Goal: Task Accomplishment & Management: Use online tool/utility

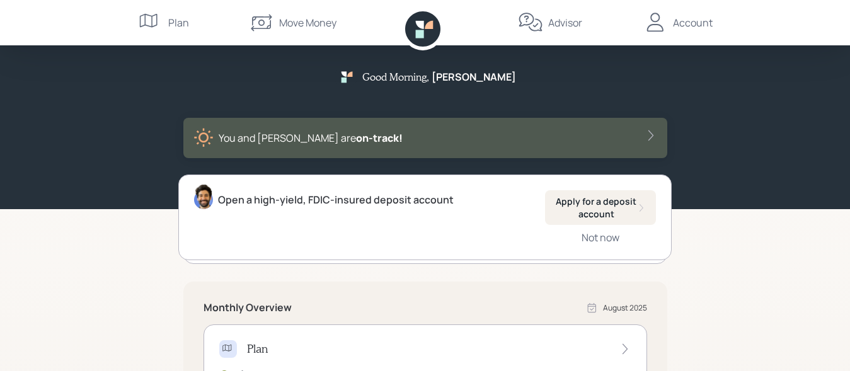
click at [303, 23] on div "Move Money" at bounding box center [307, 22] width 57 height 15
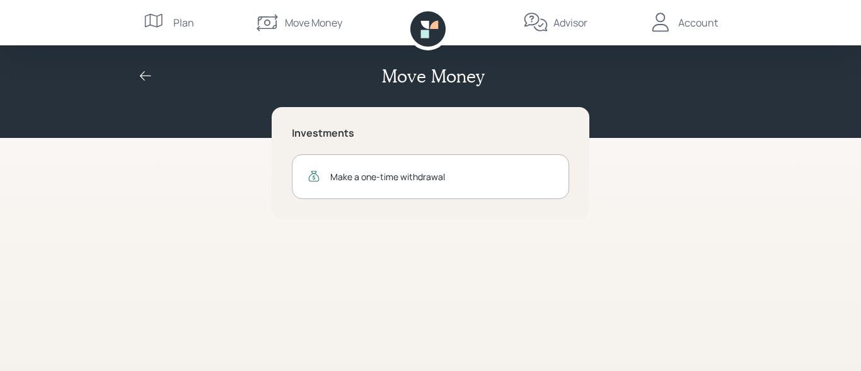
click at [371, 175] on div "Make a one-time withdrawal" at bounding box center [441, 176] width 223 height 13
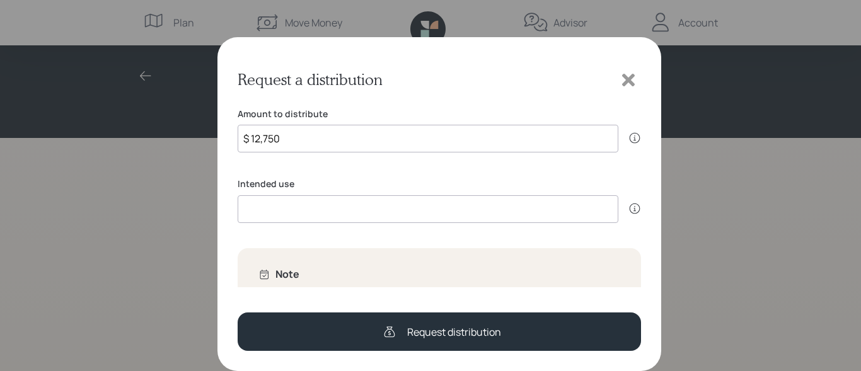
type input "$ 12,750"
click at [264, 213] on input at bounding box center [428, 209] width 381 height 28
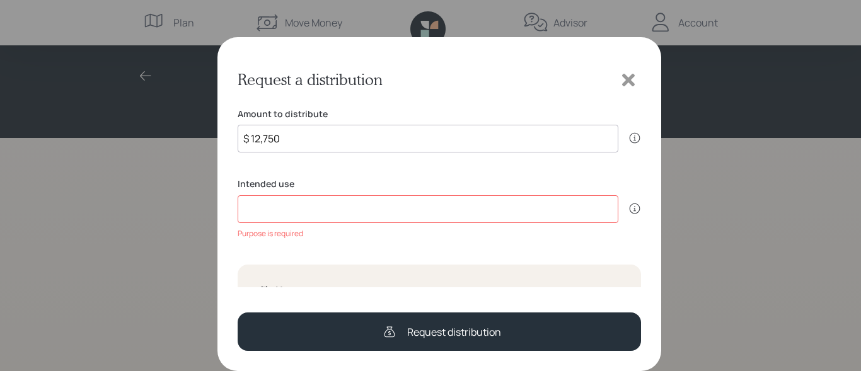
click at [295, 214] on input at bounding box center [428, 209] width 381 height 28
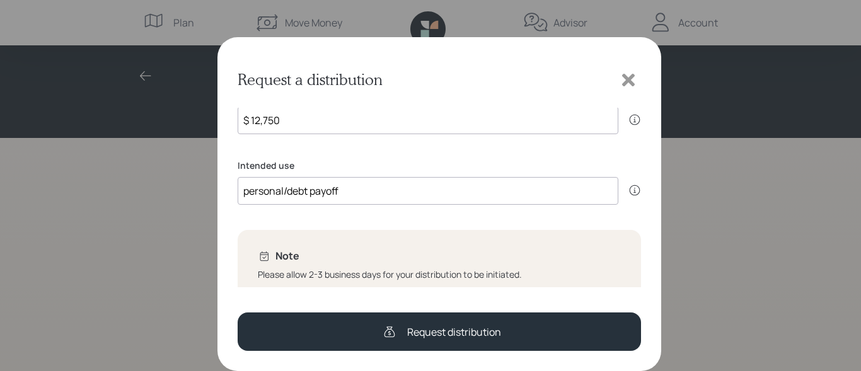
scroll to position [32, 0]
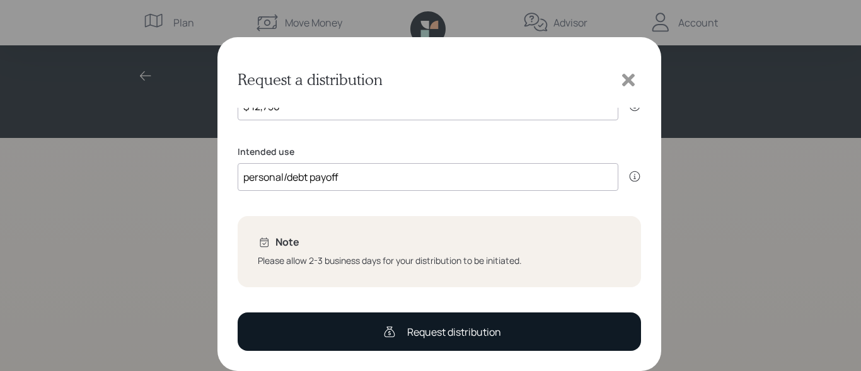
type input "personal/debt payoff"
click at [402, 333] on div "Request distribution" at bounding box center [439, 331] width 124 height 25
